Goal: Check status: Check status

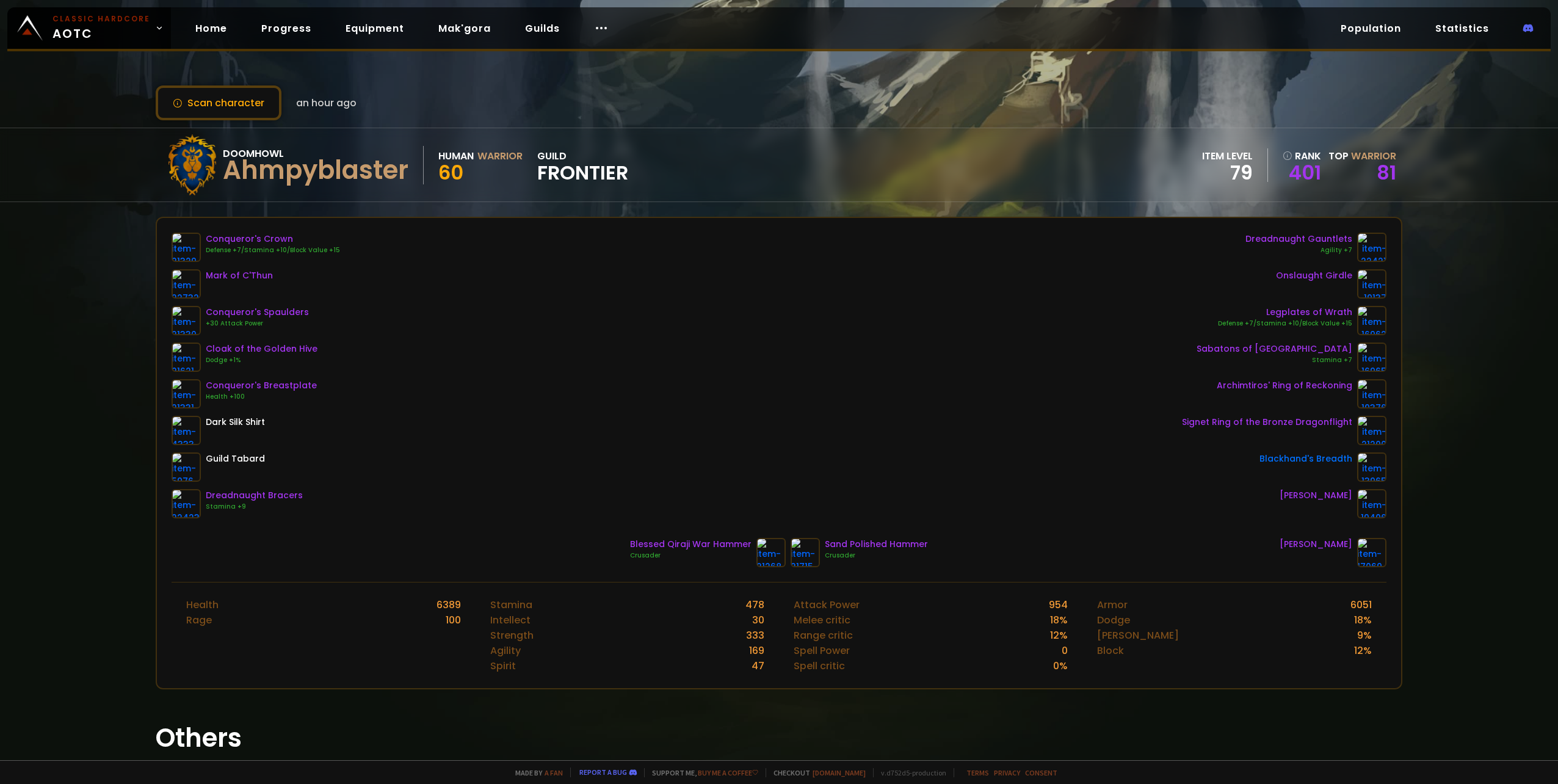
drag, startPoint x: 392, startPoint y: 644, endPoint x: 284, endPoint y: 294, distance: 366.3
click at [237, 94] on button "Scan character" at bounding box center [218, 103] width 125 height 35
click at [257, 103] on button "Scan character" at bounding box center [218, 103] width 125 height 35
click at [515, 23] on link "Guilds" at bounding box center [542, 28] width 54 height 25
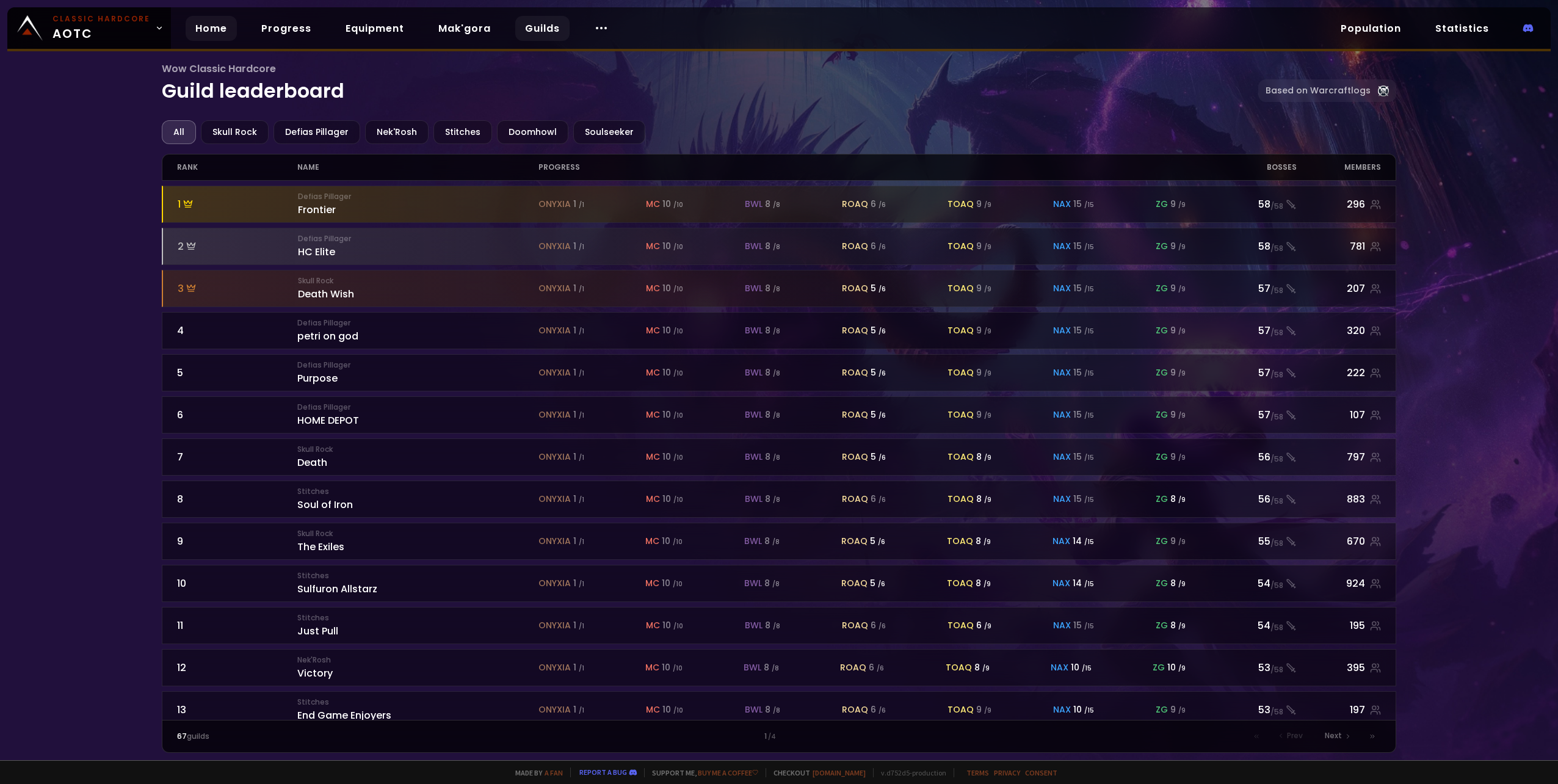
click at [206, 23] on link "Home" at bounding box center [211, 28] width 51 height 25
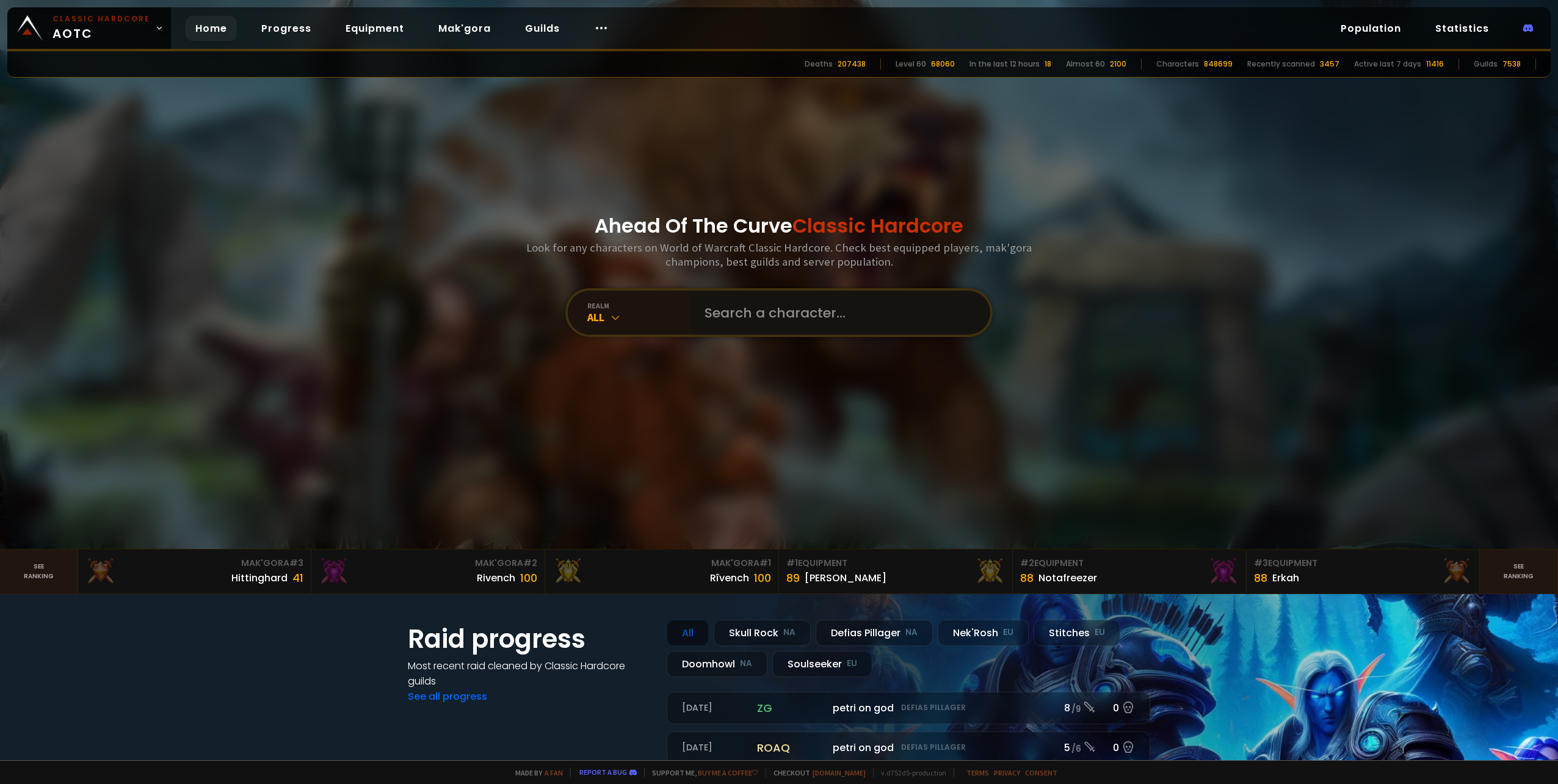
click at [781, 317] on input "text" at bounding box center [836, 313] width 278 height 44
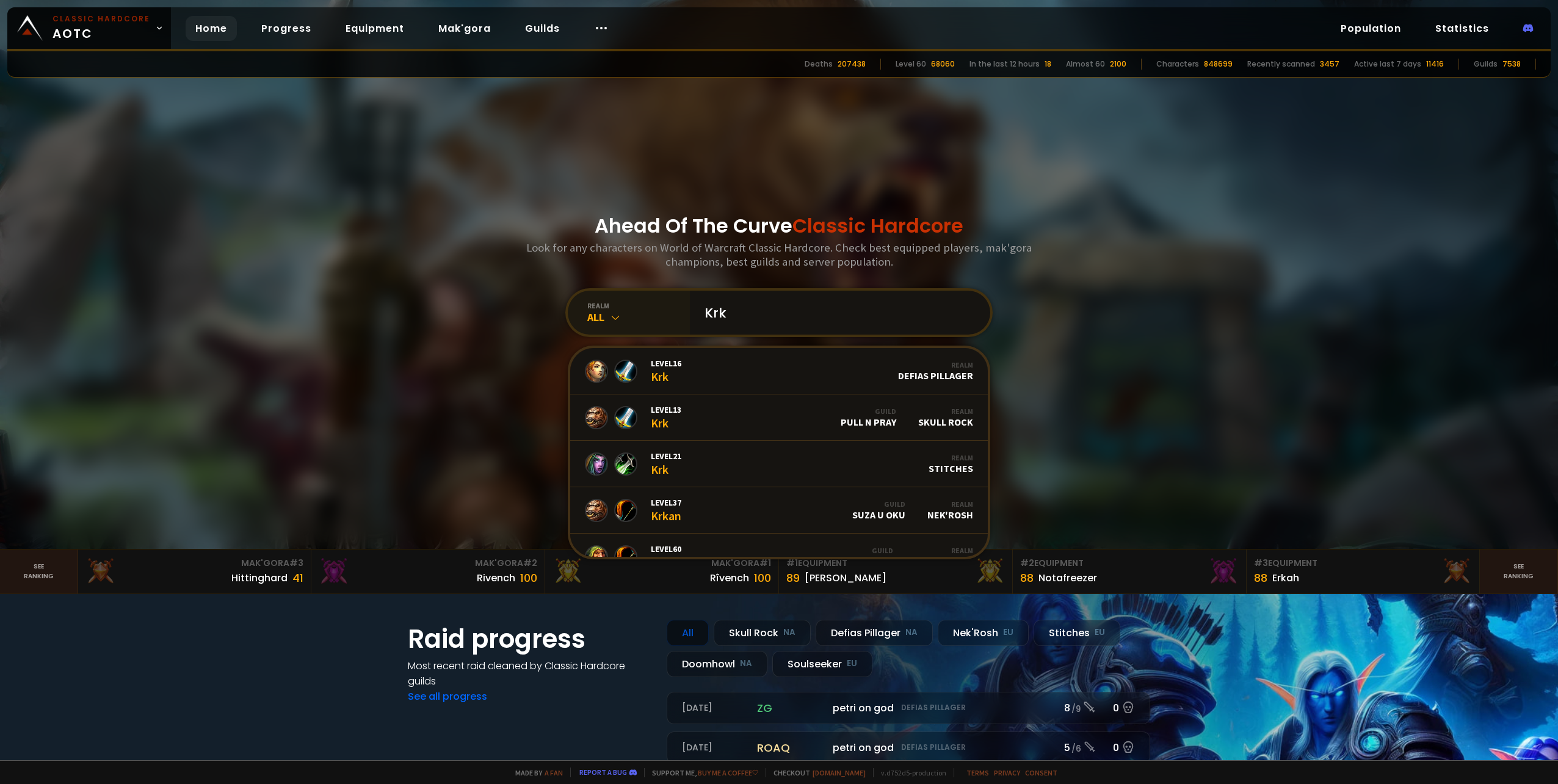
drag, startPoint x: 747, startPoint y: 319, endPoint x: 654, endPoint y: 313, distance: 93.2
click at [654, 313] on div "realm All Krk Level 16 Krk Realm Defias Pillager Level 13 Krk Guild Pull N Pray…" at bounding box center [778, 313] width 427 height 48
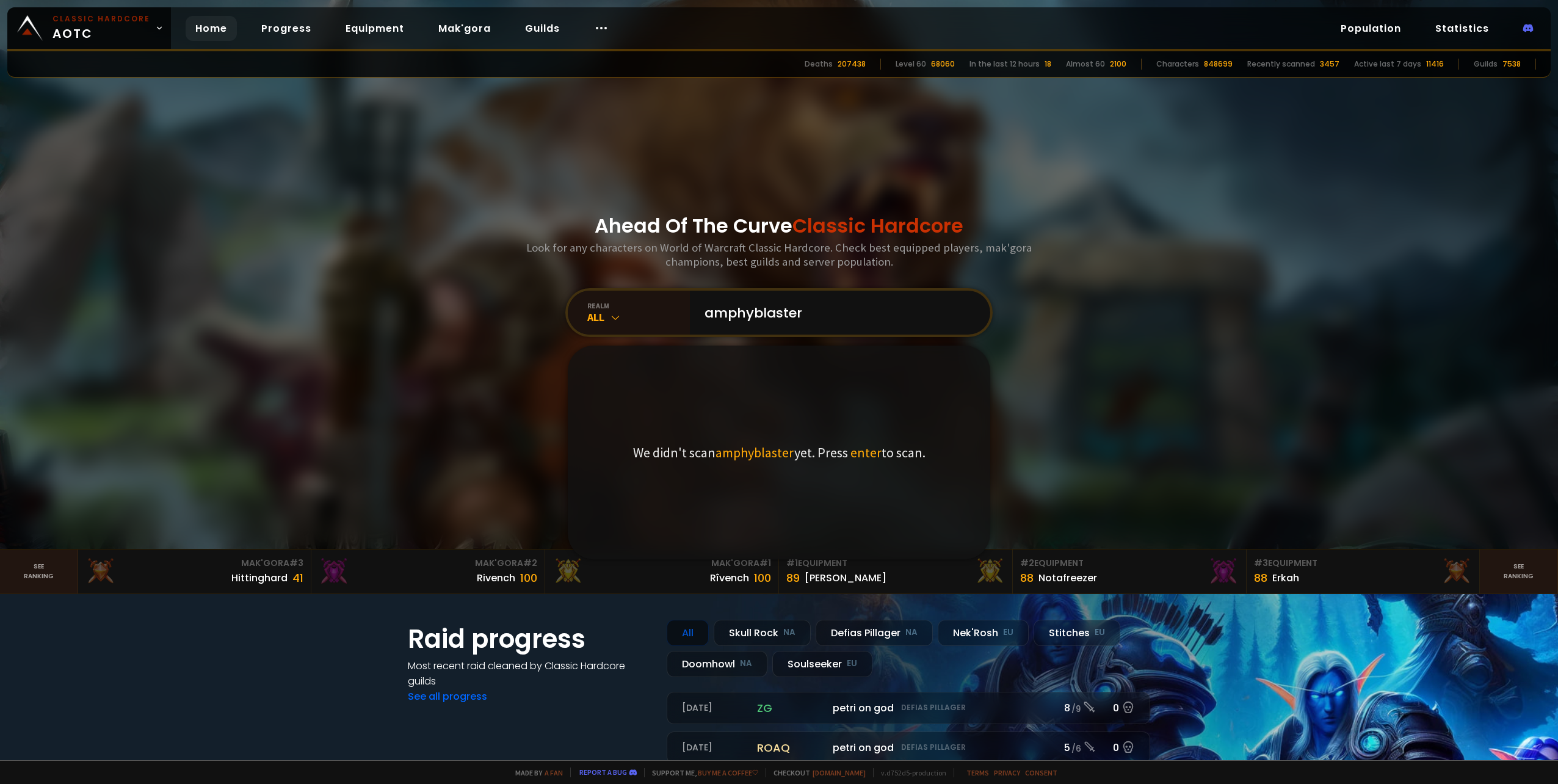
click at [857, 451] on span "enter" at bounding box center [865, 452] width 31 height 17
drag, startPoint x: 821, startPoint y: 312, endPoint x: 651, endPoint y: 309, distance: 170.0
click at [651, 309] on div "realm All amphyblaster We didn't scan amphyblaster yet. Press enter to scan." at bounding box center [778, 313] width 427 height 48
type input "ahmpyblaster"
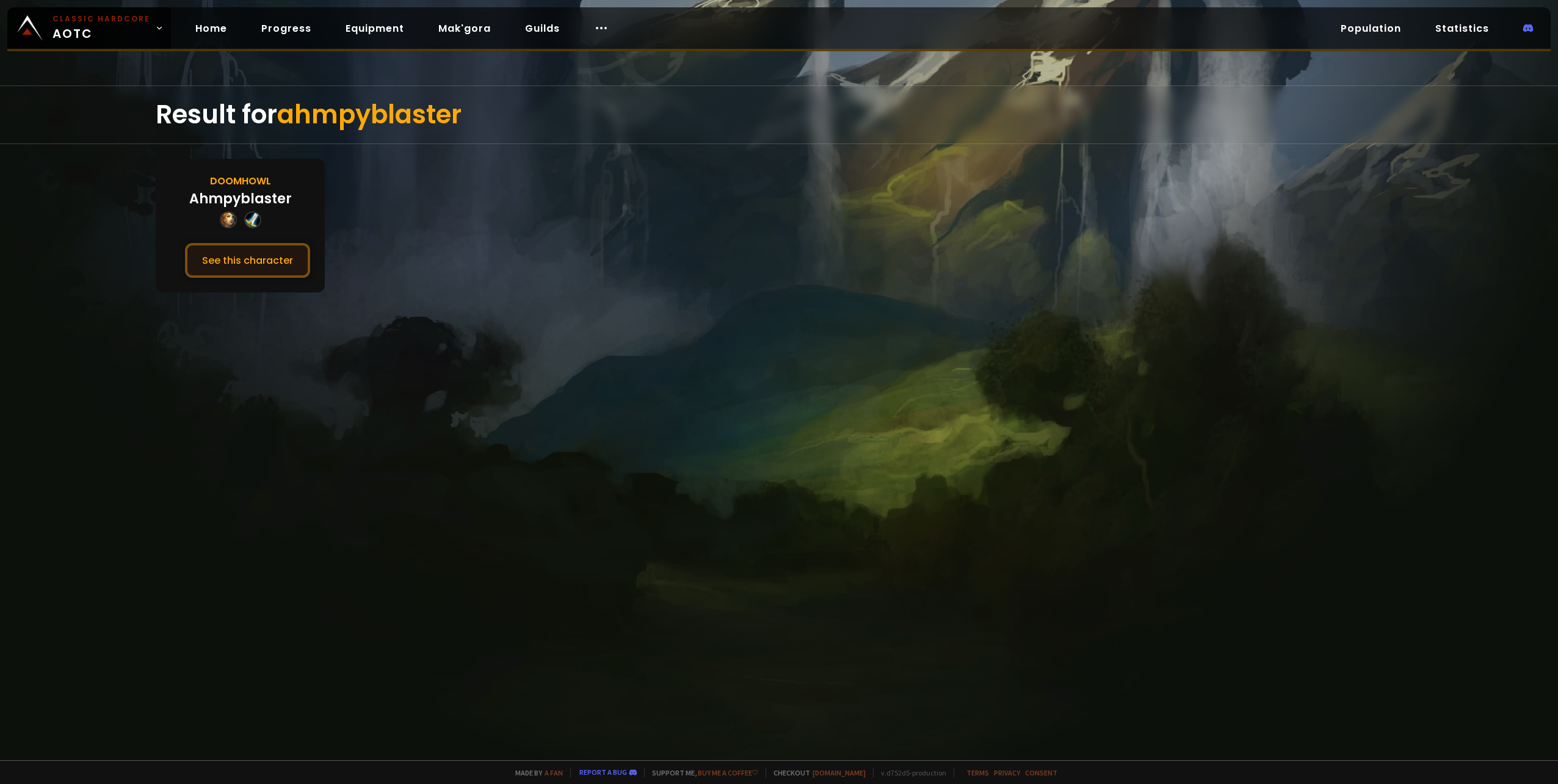
click at [252, 256] on button "See this character" at bounding box center [247, 261] width 125 height 35
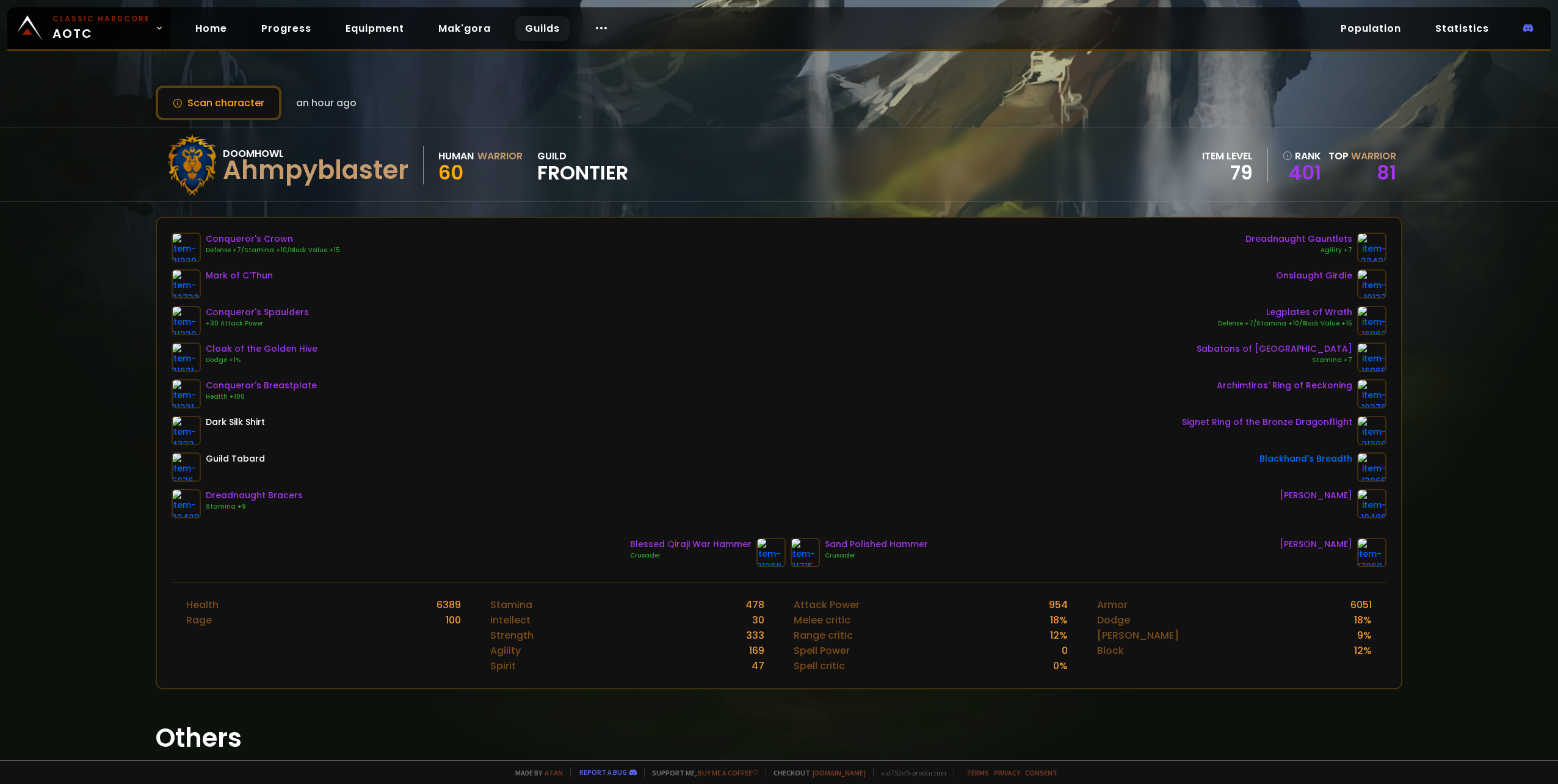
click at [534, 27] on link "Guilds" at bounding box center [542, 28] width 54 height 25
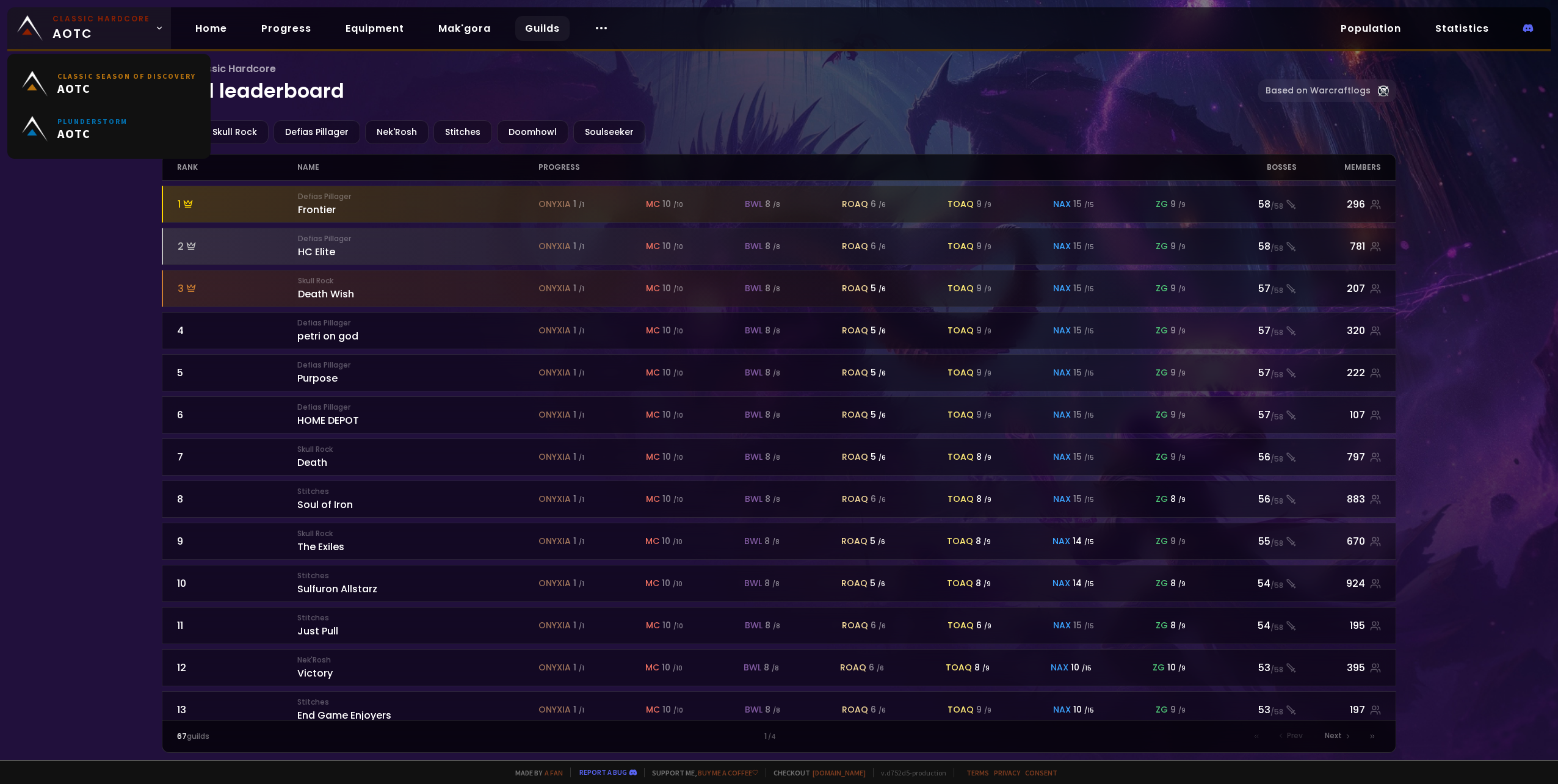
click at [110, 37] on span "Classic Hardcore AOTC" at bounding box center [101, 28] width 98 height 29
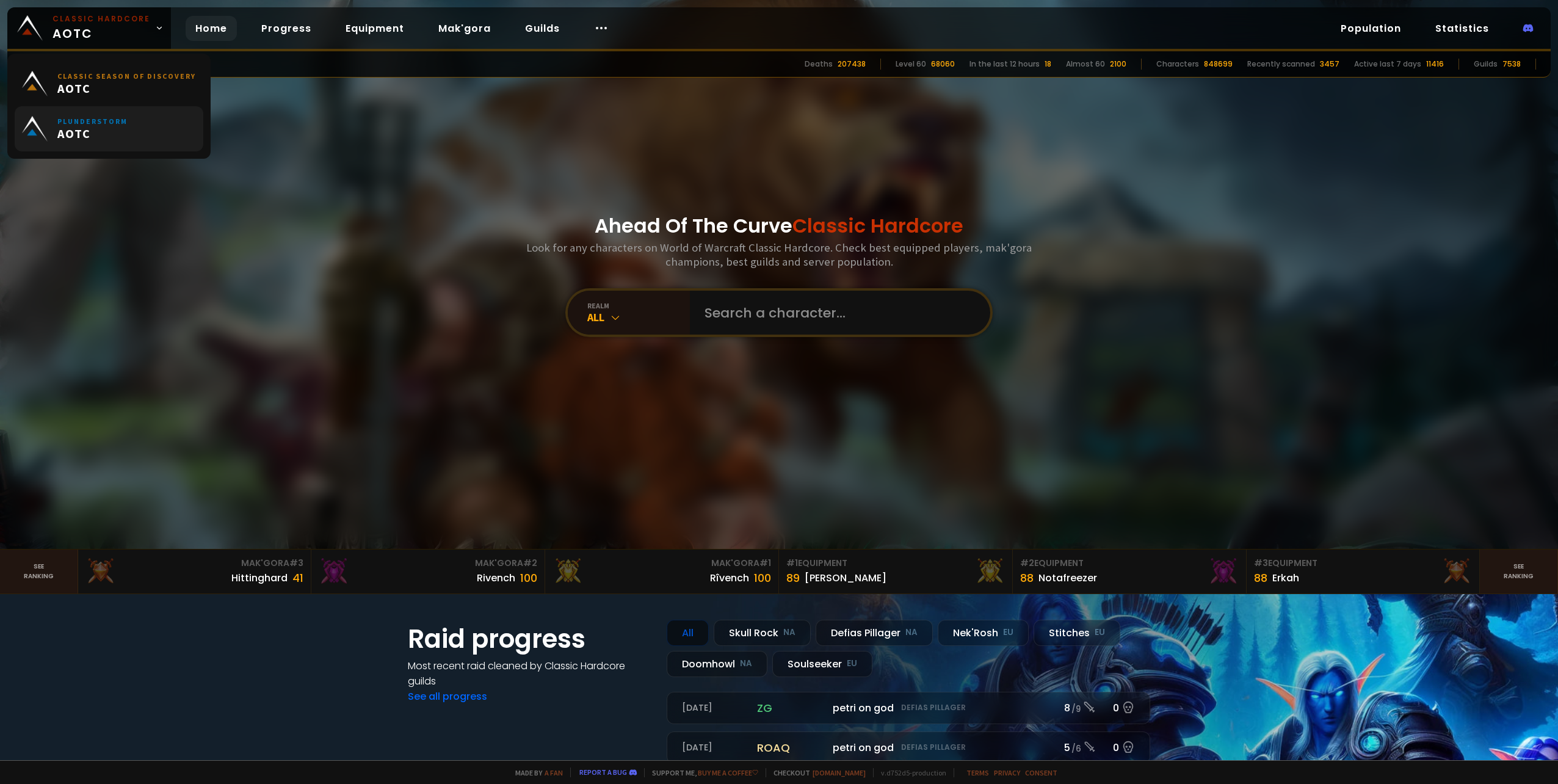
click at [108, 137] on span "AOTC" at bounding box center [93, 133] width 70 height 15
